Goal: Information Seeking & Learning: Learn about a topic

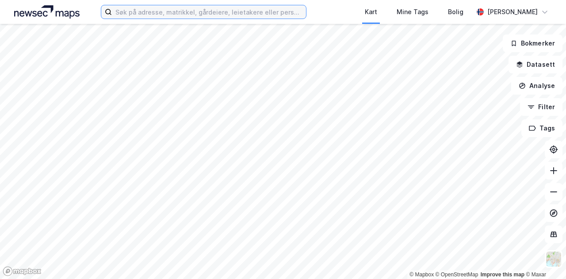
click at [168, 9] on input at bounding box center [209, 11] width 194 height 13
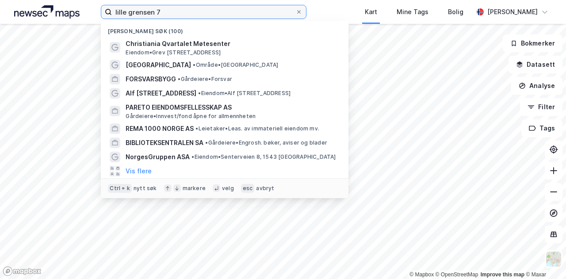
type input "lille grensen 7"
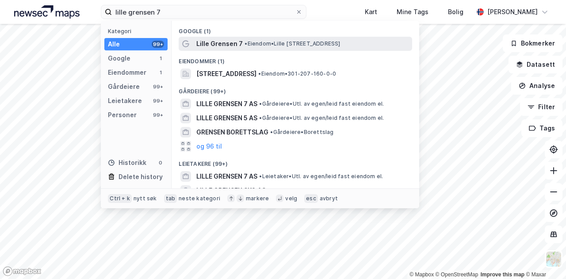
click at [203, 42] on span "Lille Grensen 7" at bounding box center [219, 43] width 46 height 11
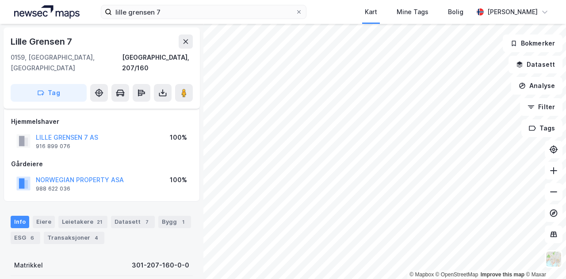
scroll to position [88, 0]
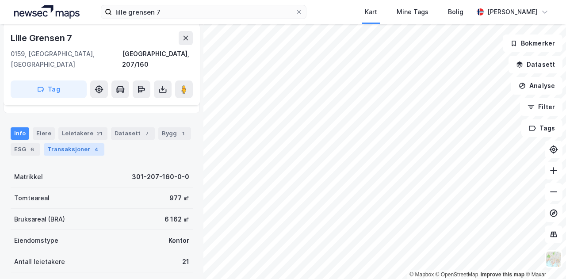
click at [80, 143] on div "Transaksjoner 4" at bounding box center [74, 149] width 61 height 12
